Goal: Transaction & Acquisition: Purchase product/service

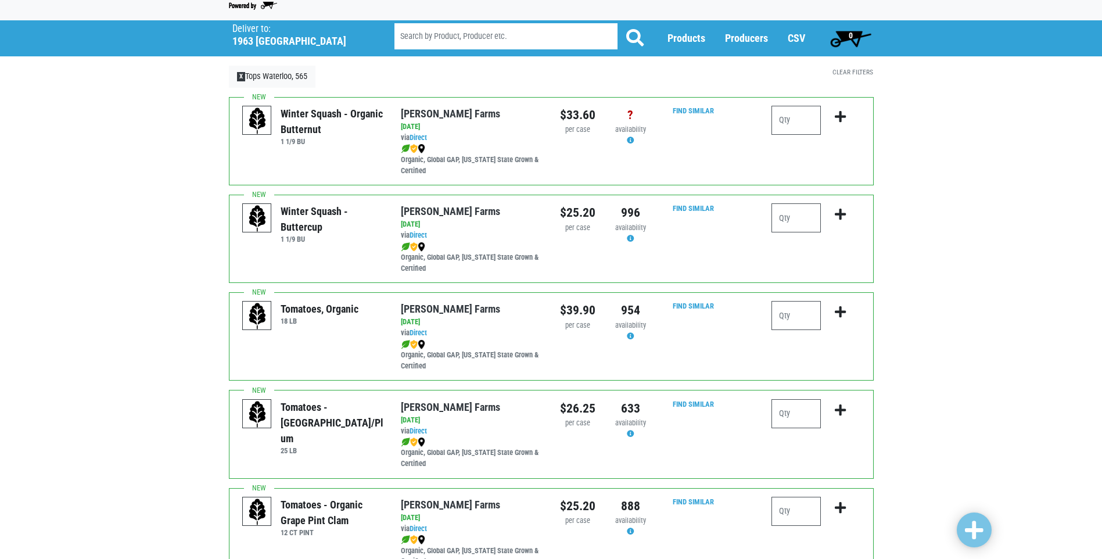
scroll to position [58, 0]
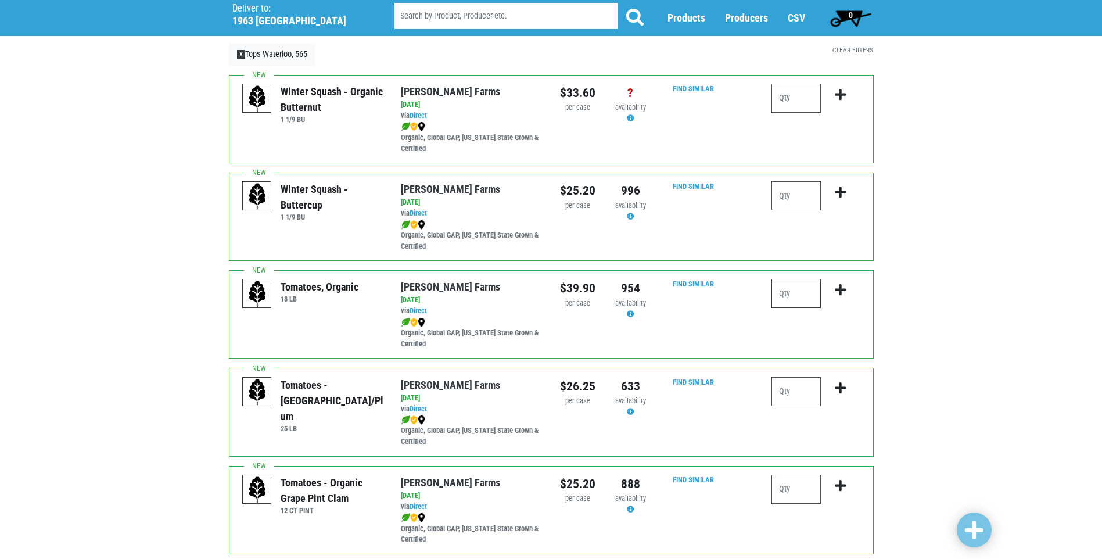
click at [795, 290] on input "number" at bounding box center [795, 293] width 49 height 29
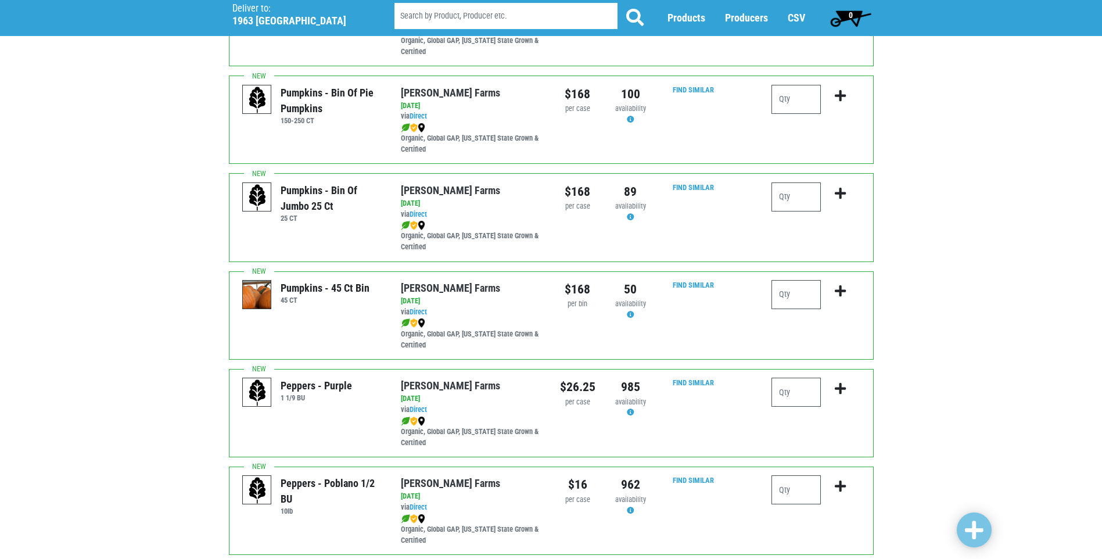
scroll to position [1593, 0]
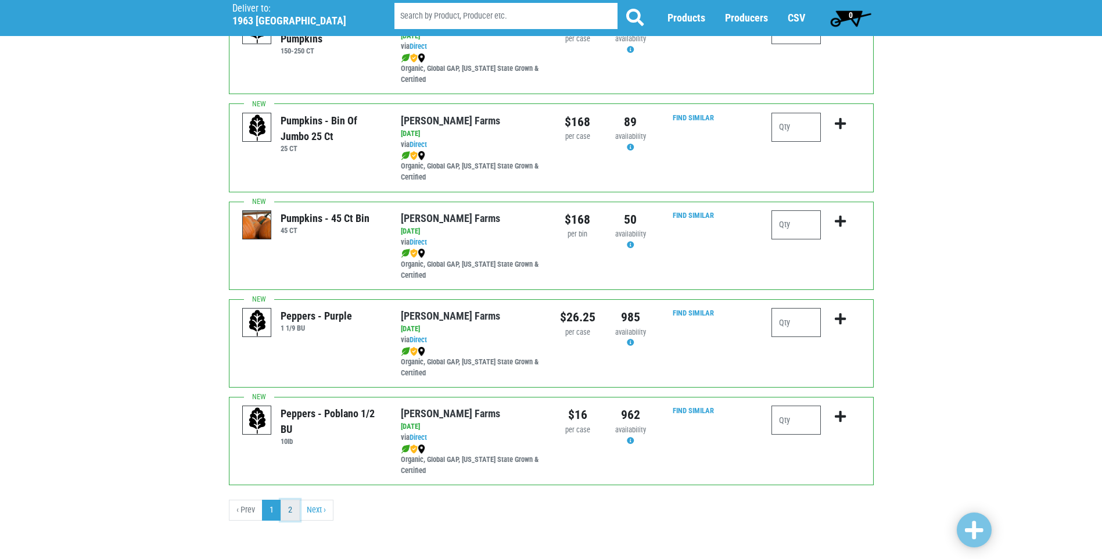
click at [289, 511] on link "2" at bounding box center [290, 510] width 19 height 21
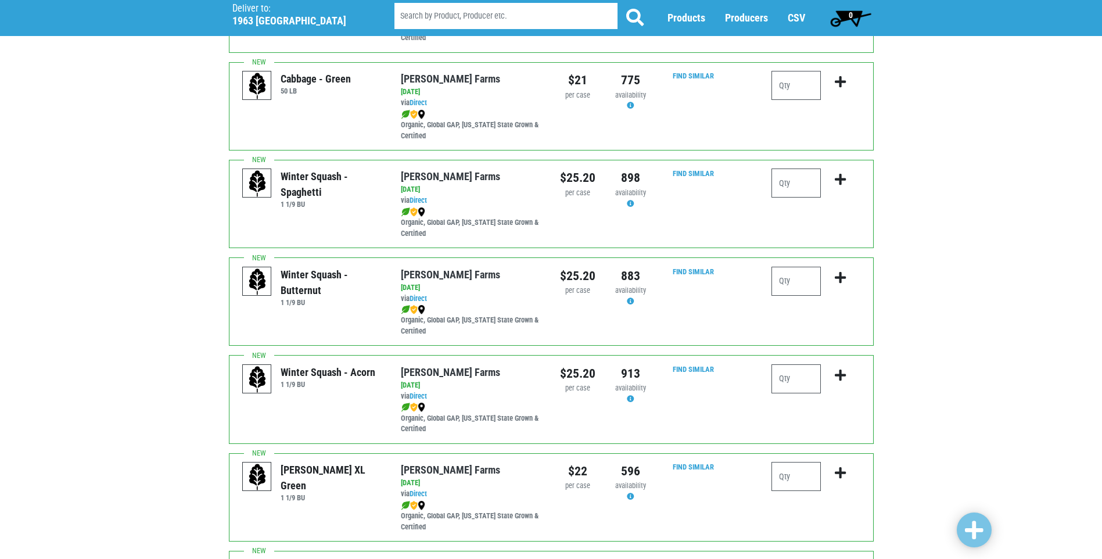
scroll to position [581, 0]
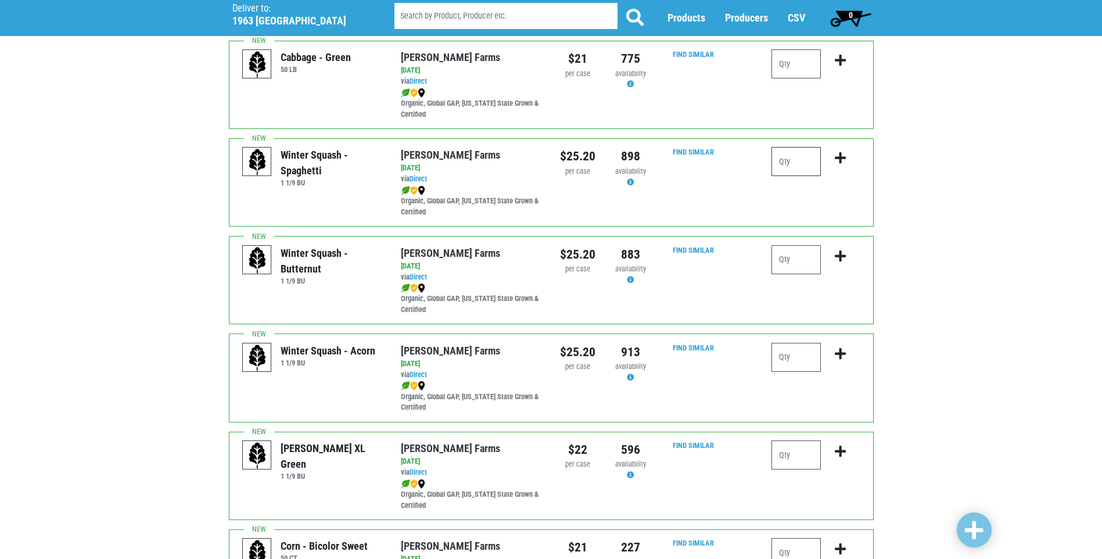
click at [814, 156] on input "number" at bounding box center [795, 161] width 49 height 29
type input "1"
click at [841, 154] on icon "submit" at bounding box center [840, 158] width 11 height 13
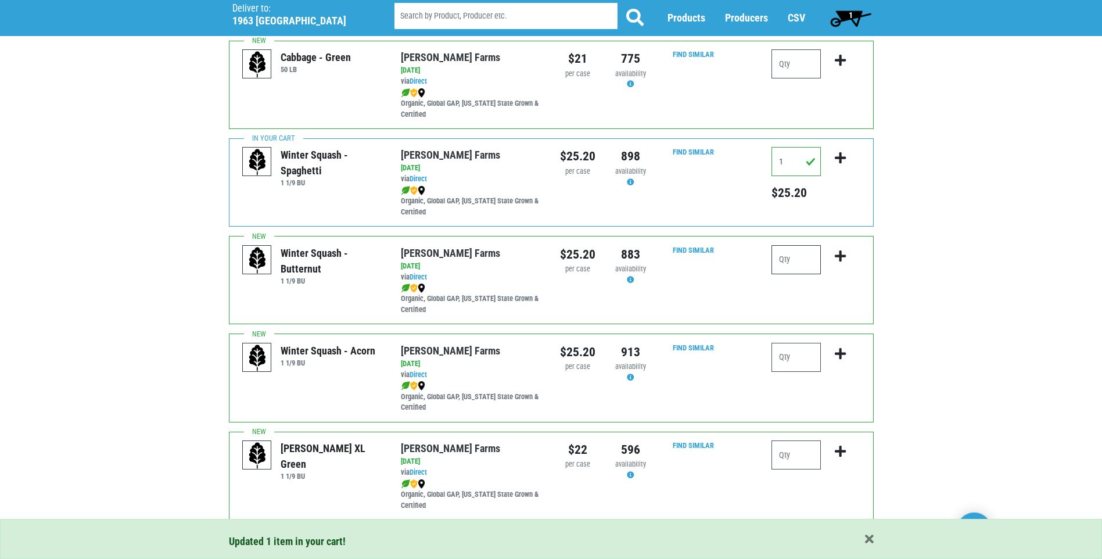
click at [793, 261] on input "number" at bounding box center [795, 259] width 49 height 29
type input "2"
click at [837, 254] on icon "submit" at bounding box center [840, 256] width 11 height 13
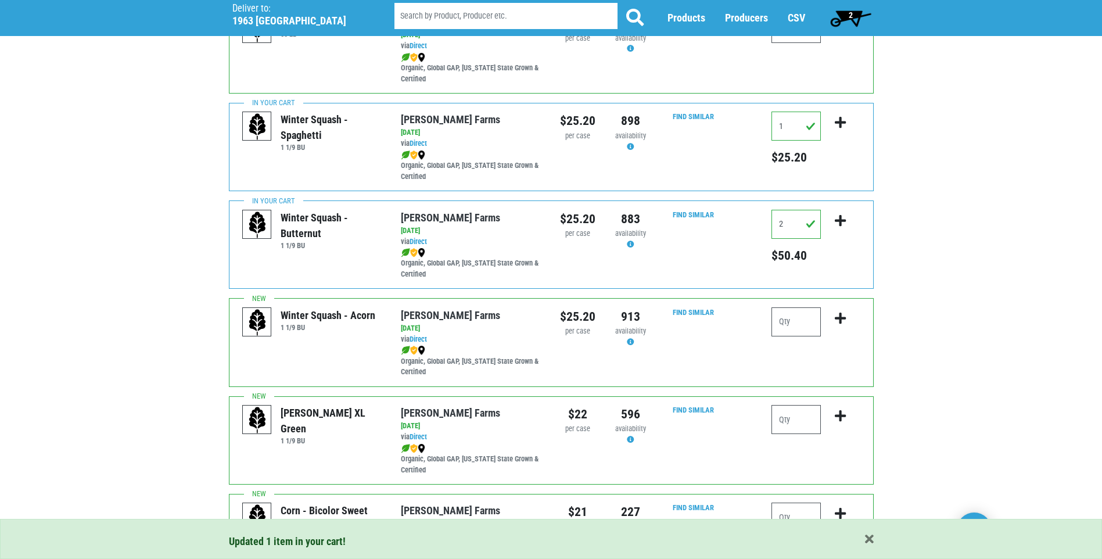
scroll to position [713, 0]
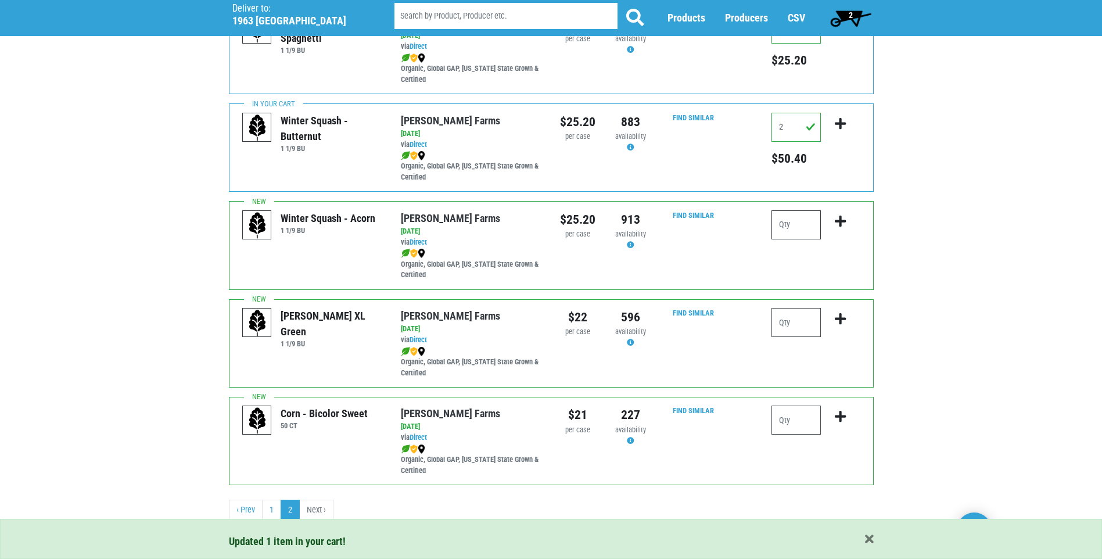
click at [799, 223] on input "number" at bounding box center [795, 224] width 49 height 29
type input "1"
click at [839, 218] on icon "submit" at bounding box center [840, 221] width 11 height 13
click at [269, 512] on link "1" at bounding box center [271, 510] width 19 height 21
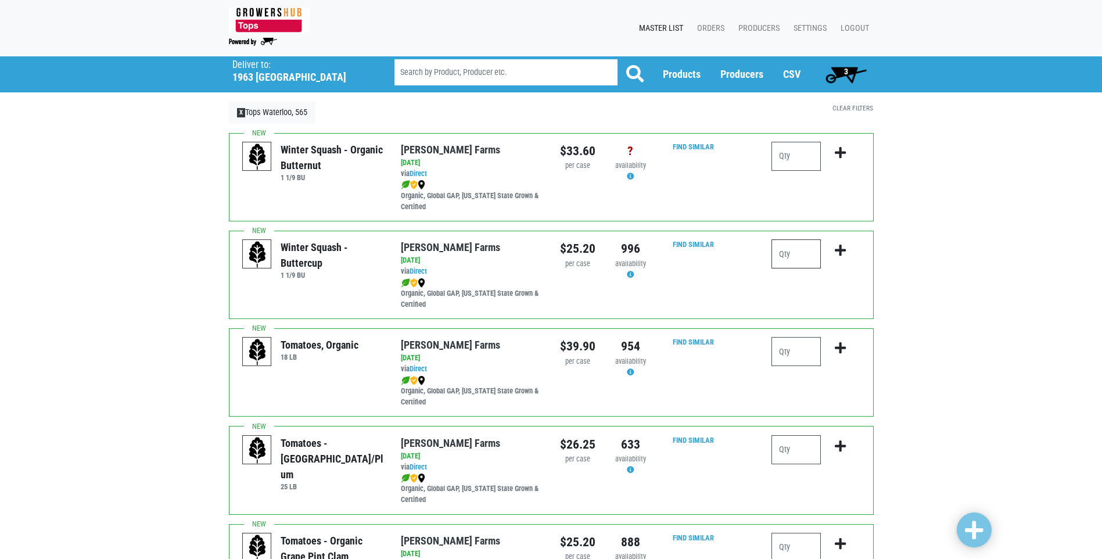
click at [791, 254] on input "number" at bounding box center [795, 253] width 49 height 29
type input "1"
click at [836, 248] on icon "submit" at bounding box center [840, 250] width 11 height 13
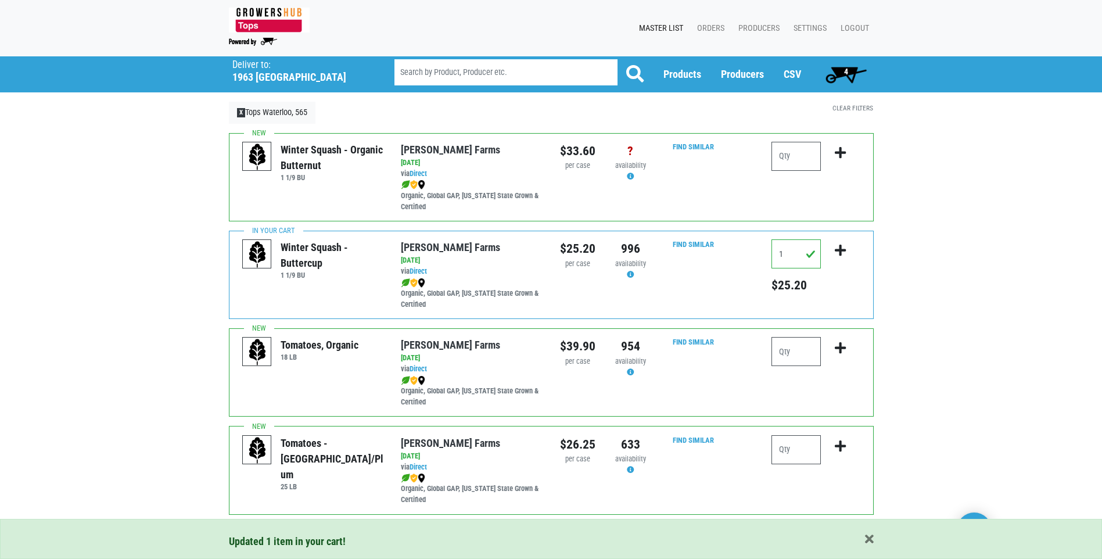
click at [860, 69] on span "4" at bounding box center [846, 74] width 52 height 23
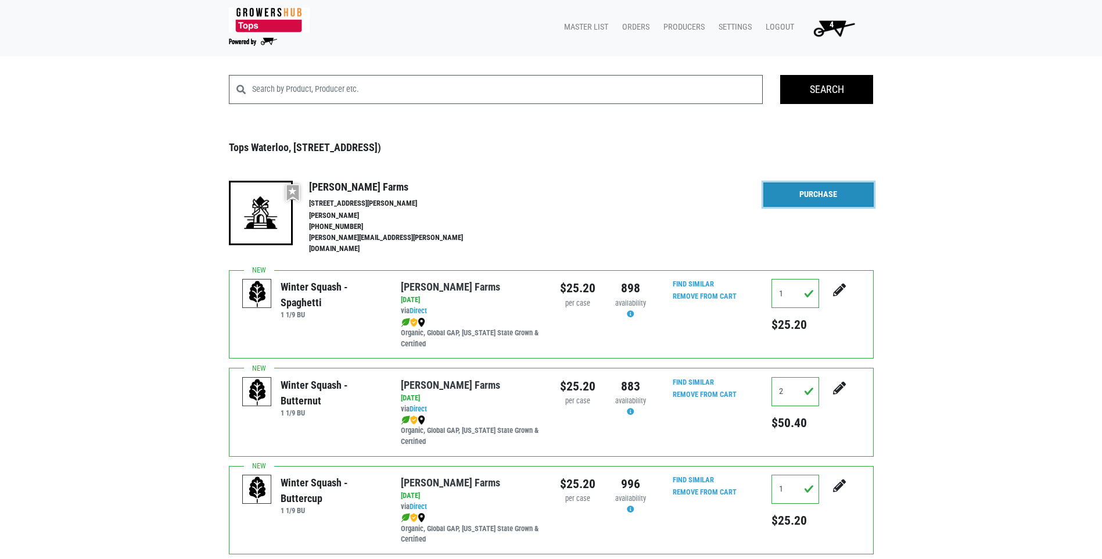
click at [825, 202] on link "Purchase" at bounding box center [818, 194] width 110 height 24
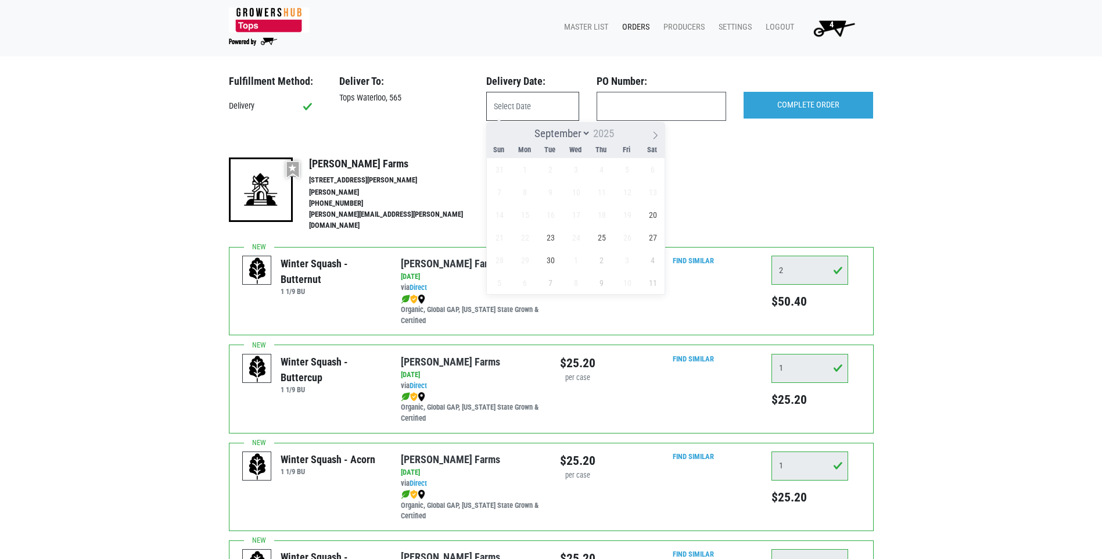
click at [542, 109] on input "text" at bounding box center [532, 106] width 93 height 29
click at [650, 215] on span "20" at bounding box center [652, 214] width 23 height 23
type input "[DATE]"
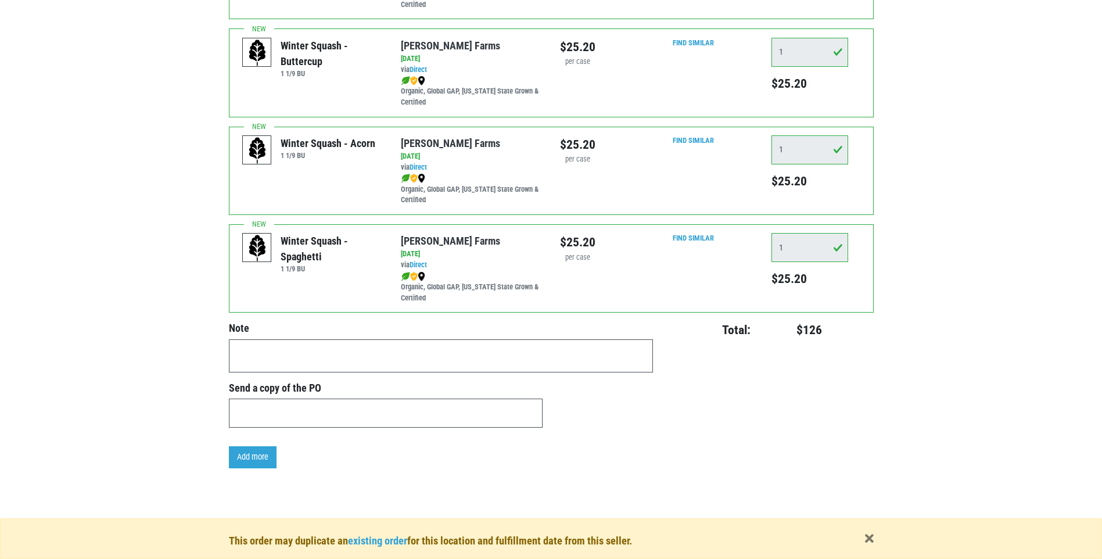
scroll to position [318, 0]
click at [326, 342] on textarea at bounding box center [441, 353] width 424 height 33
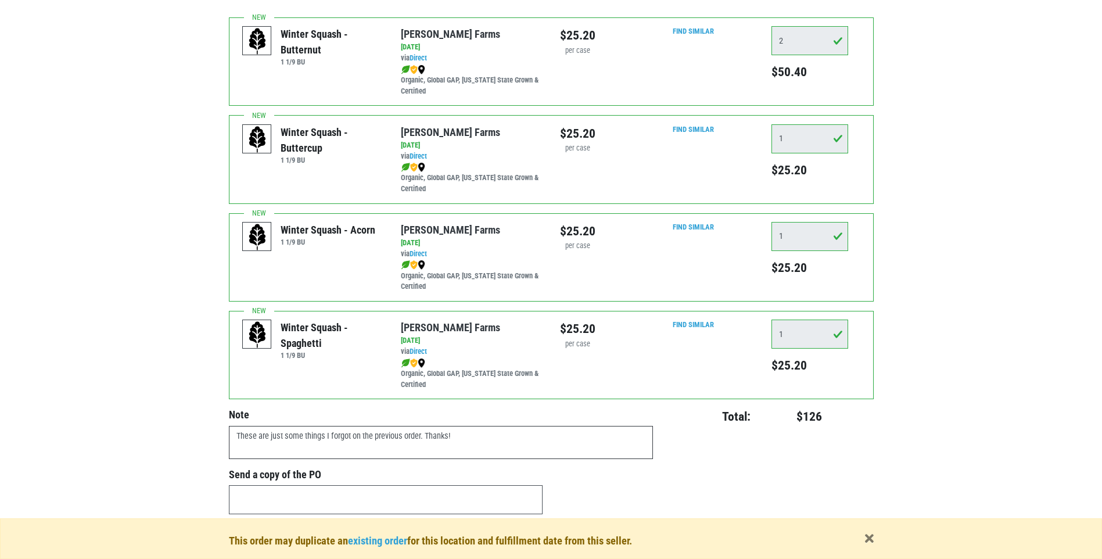
scroll to position [0, 0]
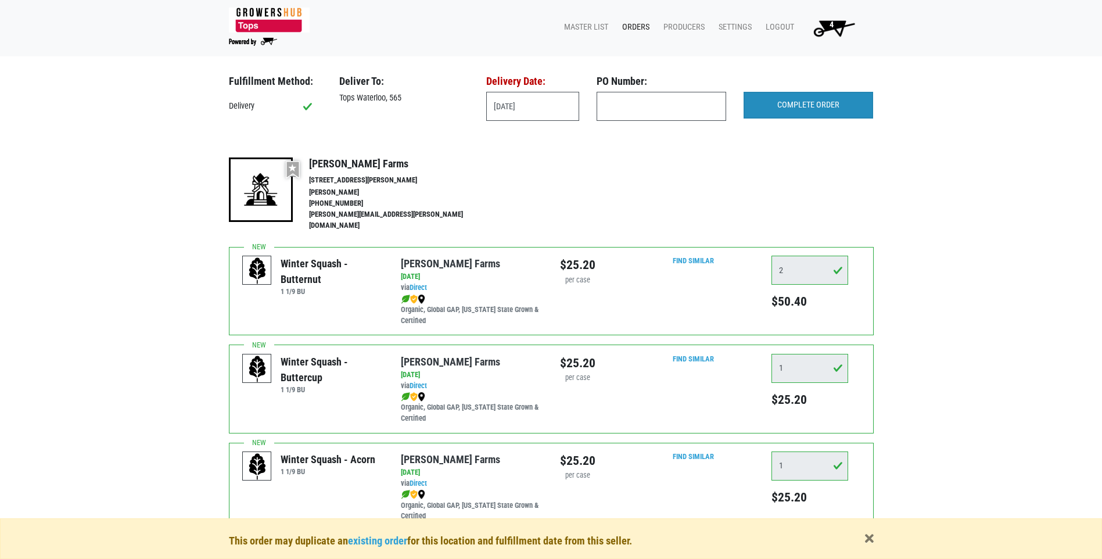
type textarea "These are just some things I forgot on the previous order. Thanks!"
click at [809, 107] on input "COMPLETE ORDER" at bounding box center [808, 105] width 130 height 27
